Goal: Connect with others: Connect with others

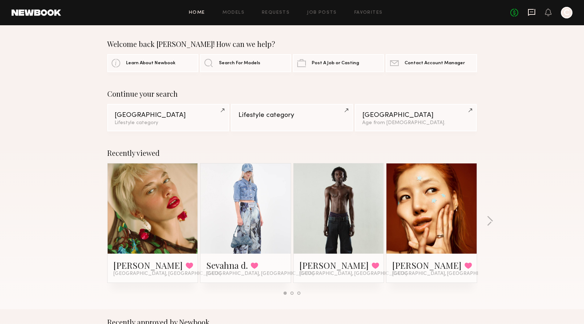
click at [533, 11] on icon at bounding box center [532, 12] width 8 height 8
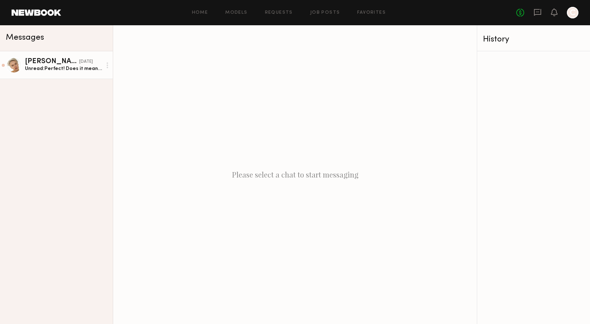
click at [53, 58] on div "[PERSON_NAME]" at bounding box center [52, 61] width 54 height 7
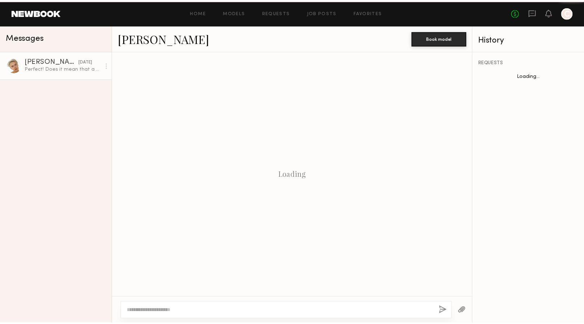
scroll to position [187, 0]
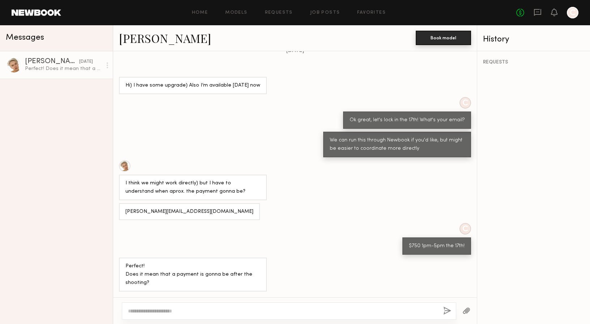
click at [443, 38] on button "Book model" at bounding box center [443, 38] width 55 height 14
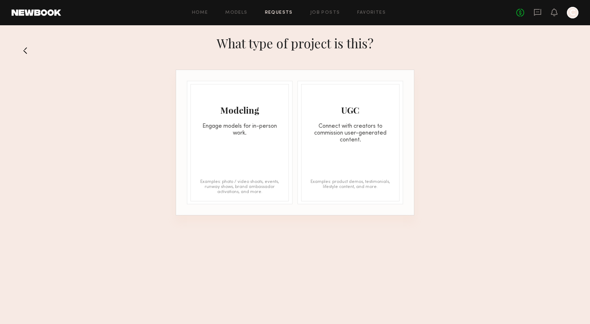
click at [249, 124] on div "Engage models for in-person work." at bounding box center [240, 130] width 98 height 14
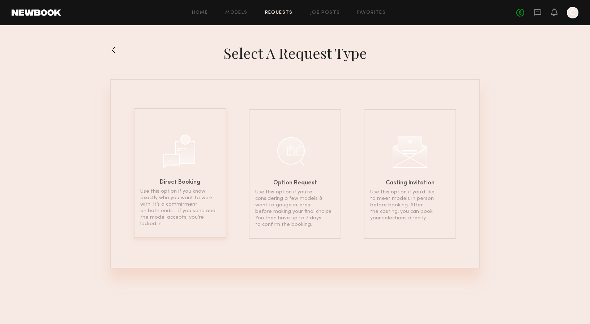
click at [194, 151] on div at bounding box center [180, 150] width 36 height 36
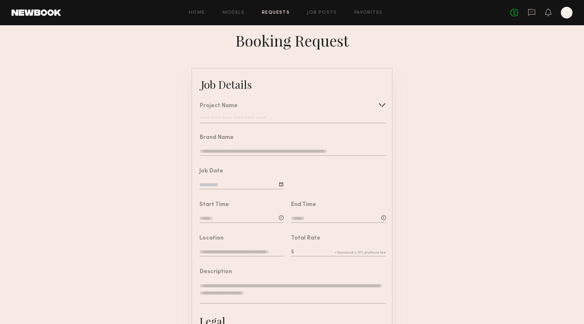
scroll to position [1, 0]
click at [236, 114] on div "Project Name Create Use recent modeling project" at bounding box center [293, 113] width 186 height 20
click at [242, 116] on input "text" at bounding box center [293, 119] width 186 height 7
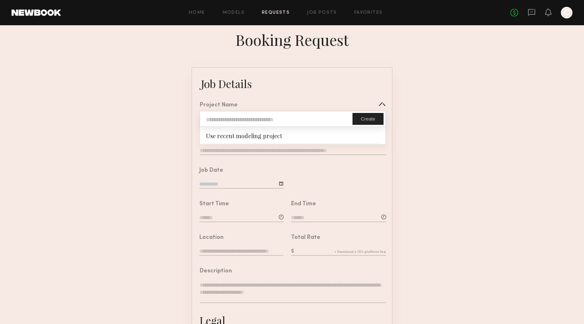
click at [138, 100] on form "Job Details Project Name Create Use recent modeling project Brand Name Job Date…" at bounding box center [292, 268] width 584 height 403
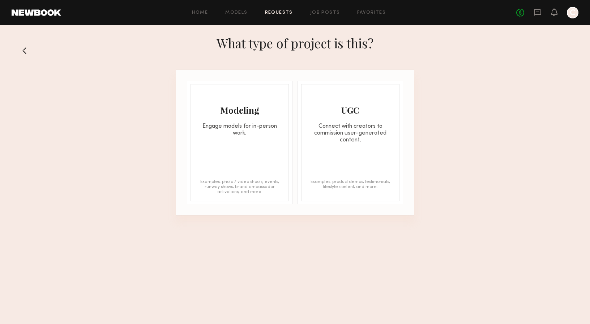
click at [24, 49] on button at bounding box center [28, 51] width 12 height 12
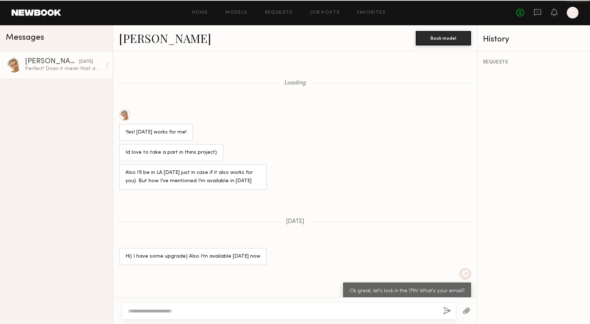
scroll to position [187, 0]
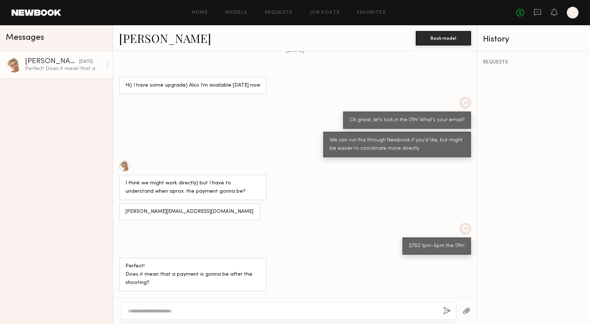
click at [259, 311] on textarea at bounding box center [282, 311] width 309 height 7
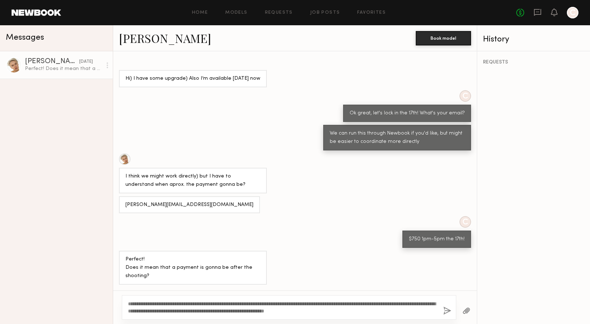
type textarea "**********"
click at [448, 312] on button "button" at bounding box center [447, 311] width 8 height 9
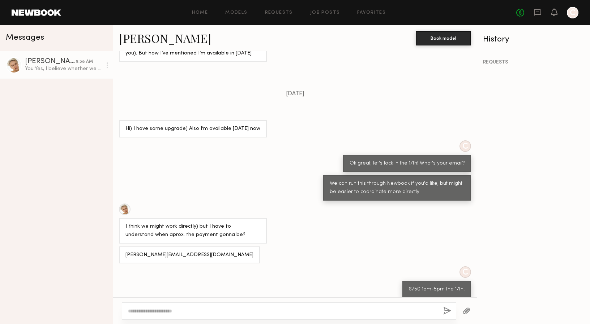
scroll to position [128, 0]
drag, startPoint x: 177, startPoint y: 270, endPoint x: 123, endPoint y: 272, distance: 53.9
click at [123, 264] on div "[PERSON_NAME][EMAIL_ADDRESS][DOMAIN_NAME]" at bounding box center [189, 255] width 141 height 17
copy div "[PERSON_NAME][EMAIL_ADDRESS][DOMAIN_NAME]"
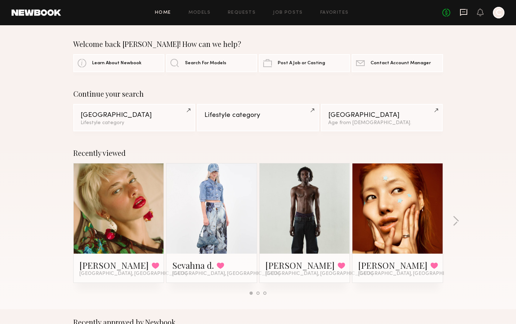
click at [467, 14] on icon at bounding box center [463, 12] width 7 height 7
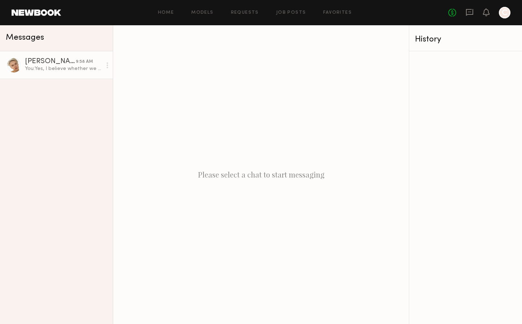
click at [69, 71] on div "You: Yes, I believe whether we use Newbook or process your booking directly lik…" at bounding box center [63, 68] width 77 height 7
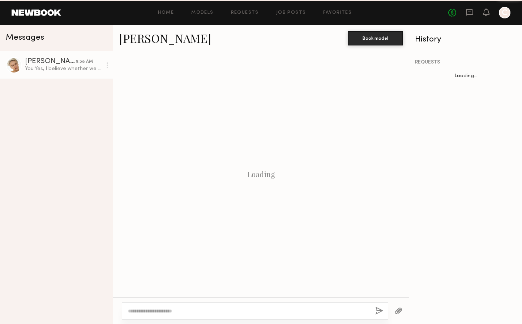
scroll to position [290, 0]
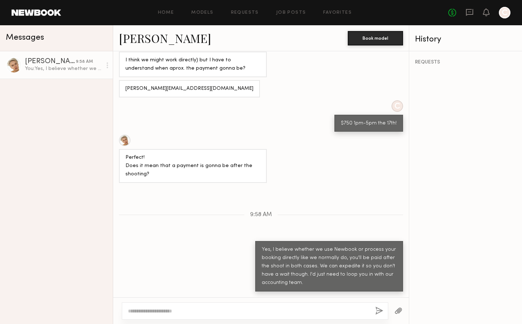
click at [194, 313] on textarea at bounding box center [248, 311] width 241 height 7
type textarea "**********"
click at [378, 311] on button "button" at bounding box center [379, 311] width 8 height 9
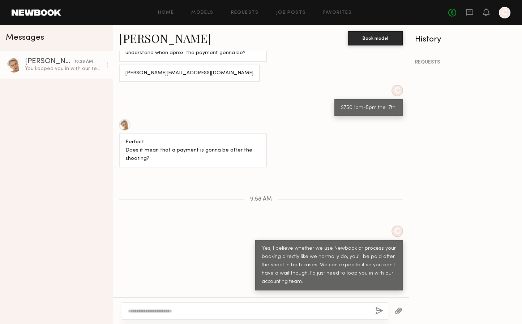
scroll to position [379, 0]
